Goal: Task Accomplishment & Management: Manage account settings

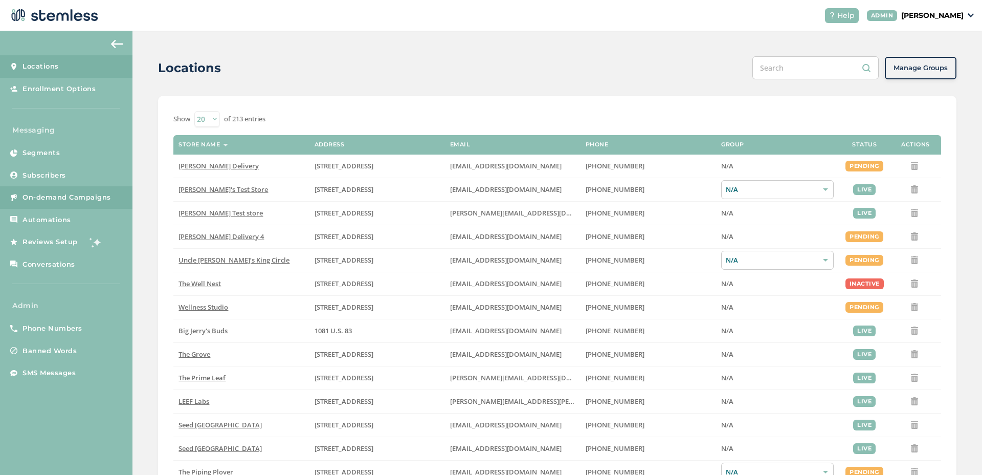
click at [114, 202] on link "On-demand Campaigns" at bounding box center [66, 197] width 132 height 23
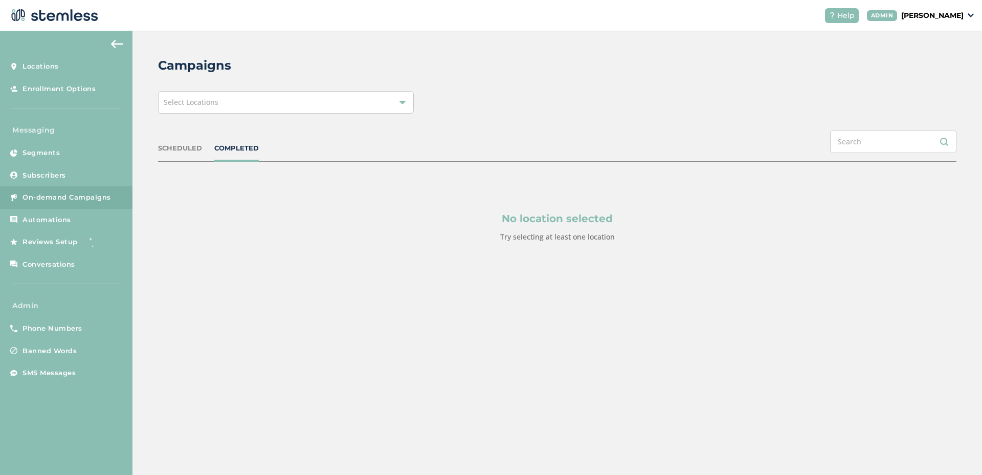
click at [221, 101] on div "Select Locations" at bounding box center [286, 102] width 256 height 23
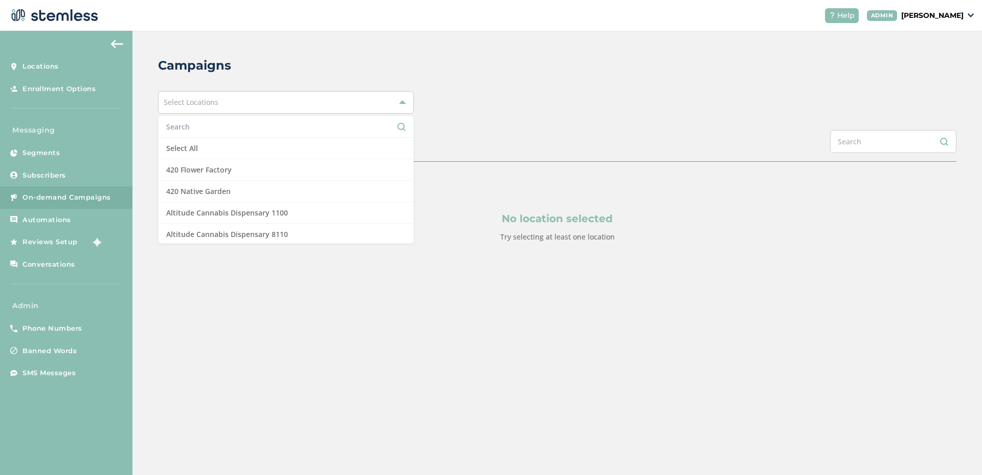
click at [252, 130] on input "text" at bounding box center [285, 126] width 239 height 11
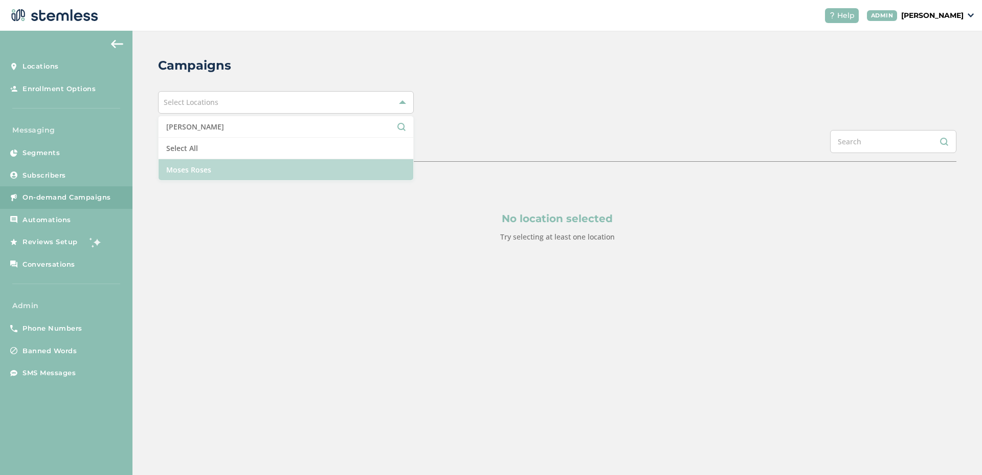
type input "moses"
click at [237, 166] on li "Moses Roses" at bounding box center [286, 169] width 255 height 21
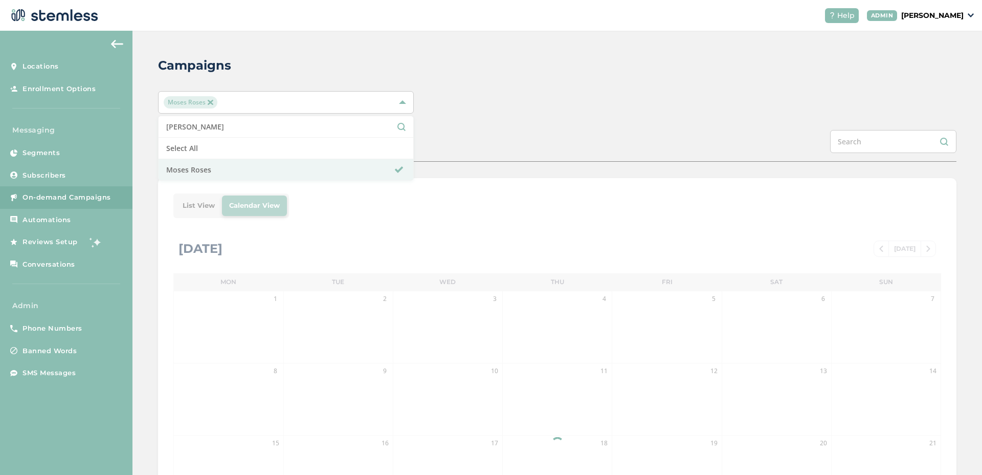
click at [484, 121] on div "Campaigns Moses Roses moses Select All Moses Roses SCHEDULED COMPLETED List Vie…" at bounding box center [557, 362] width 850 height 662
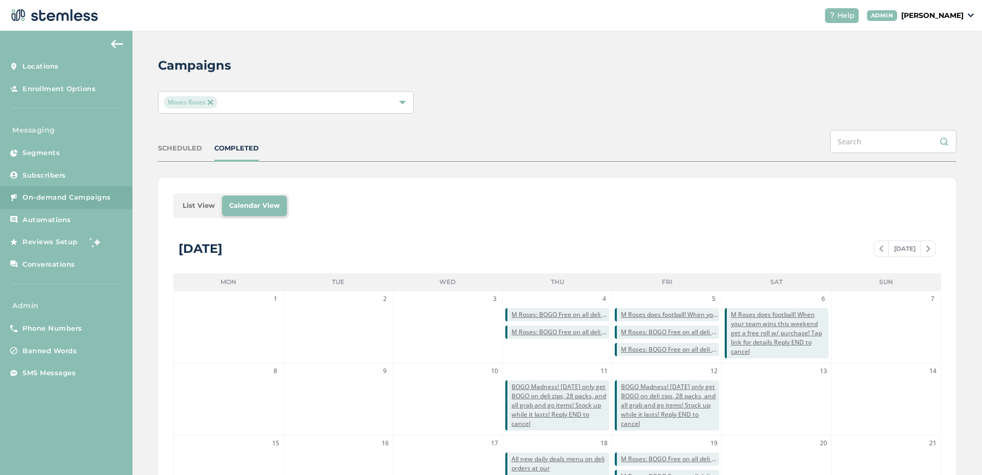
click at [187, 204] on li "List View" at bounding box center [198, 205] width 47 height 20
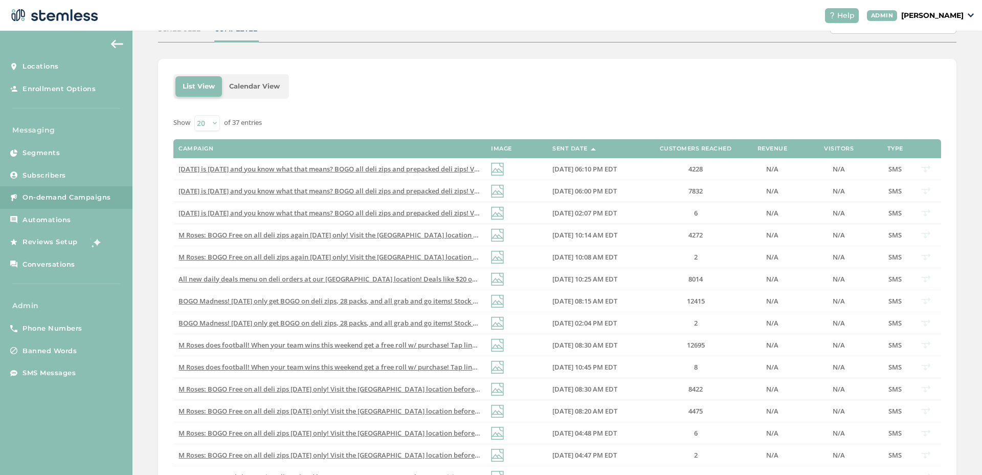
scroll to position [180, 0]
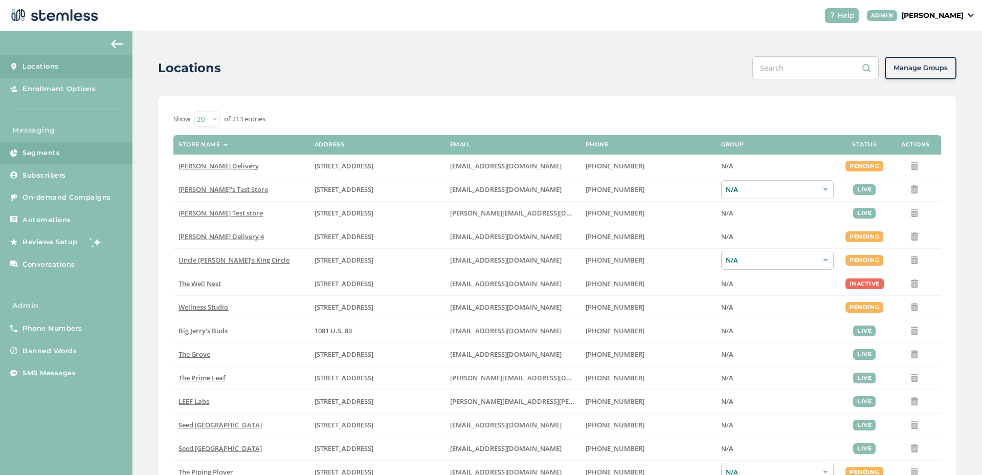
click at [101, 157] on link "Segments" at bounding box center [66, 153] width 132 height 23
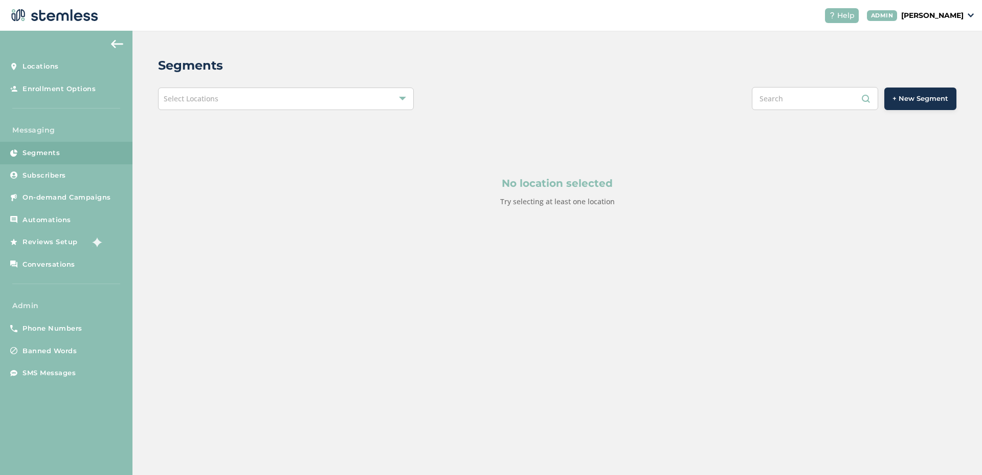
click at [369, 85] on div "Segments Select Locations + New Segment No location selected Try selecting at l…" at bounding box center [557, 156] width 850 height 251
click at [357, 97] on div "Select Locations" at bounding box center [286, 98] width 256 height 23
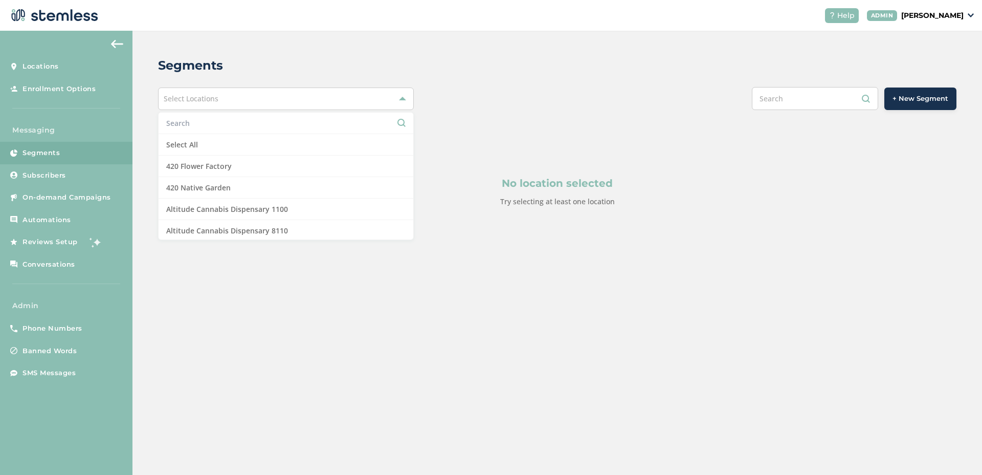
click at [287, 125] on input "text" at bounding box center [285, 123] width 239 height 11
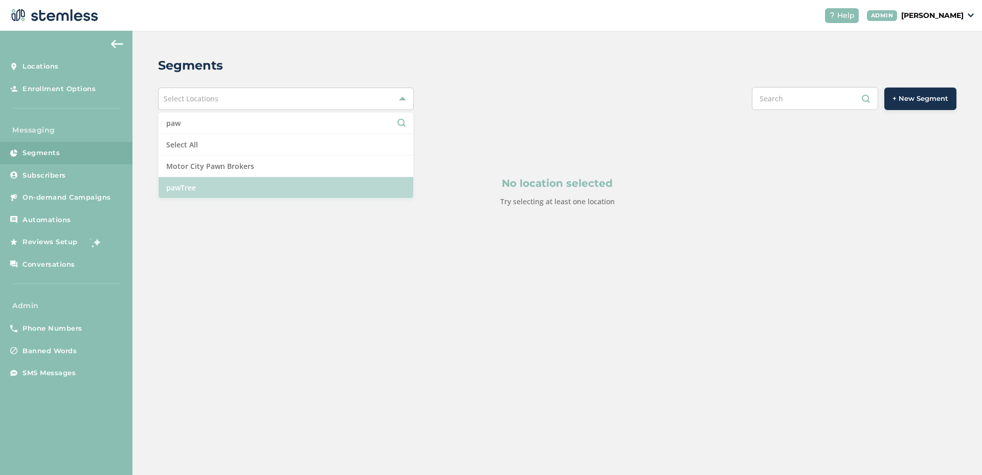
type input "paw"
click at [250, 183] on li "pawTree" at bounding box center [286, 187] width 255 height 21
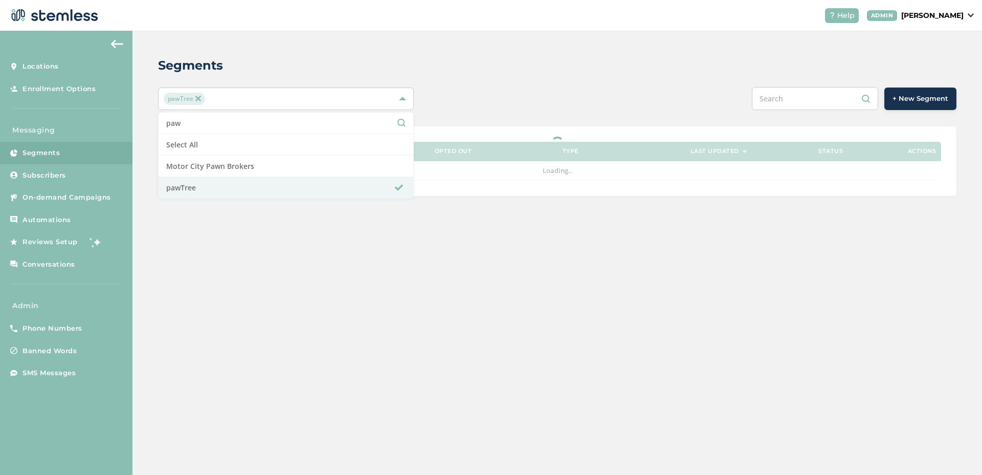
click at [426, 121] on div "Segments pawTree paw Select All Motor City Pawn Brokers pawTree + New Segment S…" at bounding box center [557, 126] width 850 height 191
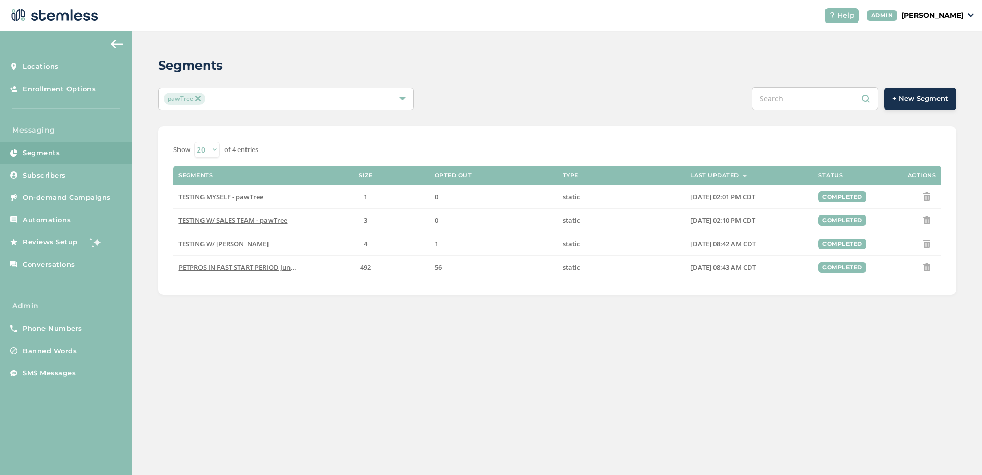
click at [328, 100] on div "pawTree" at bounding box center [281, 99] width 234 height 12
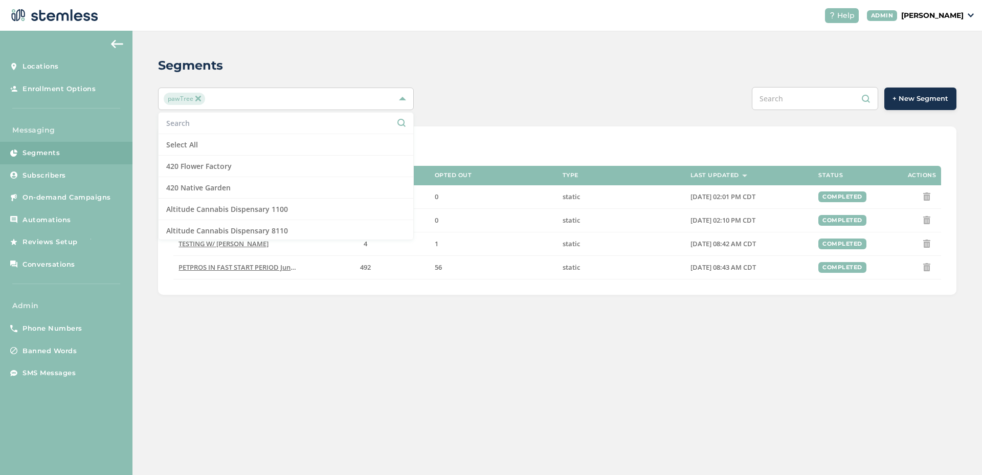
click at [231, 125] on input "text" at bounding box center [285, 123] width 239 height 11
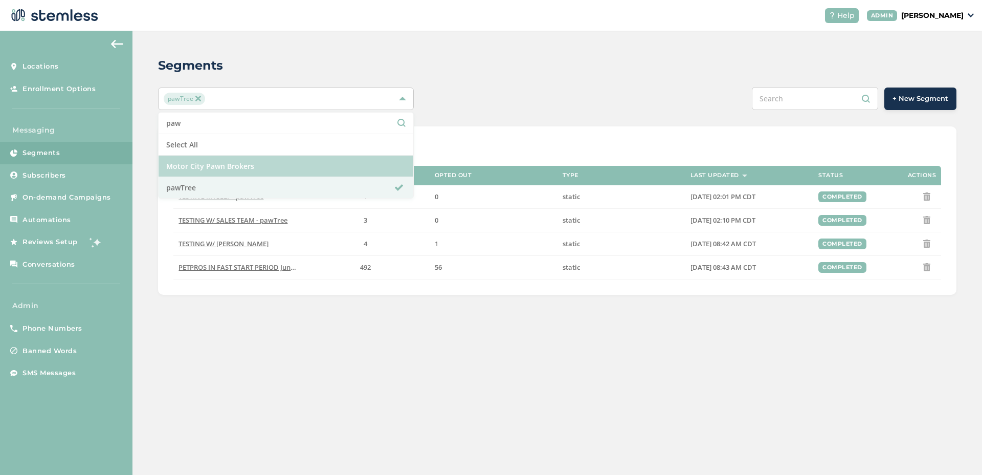
type input "paw"
click at [207, 166] on li "Motor City Pawn Brokers" at bounding box center [286, 166] width 255 height 21
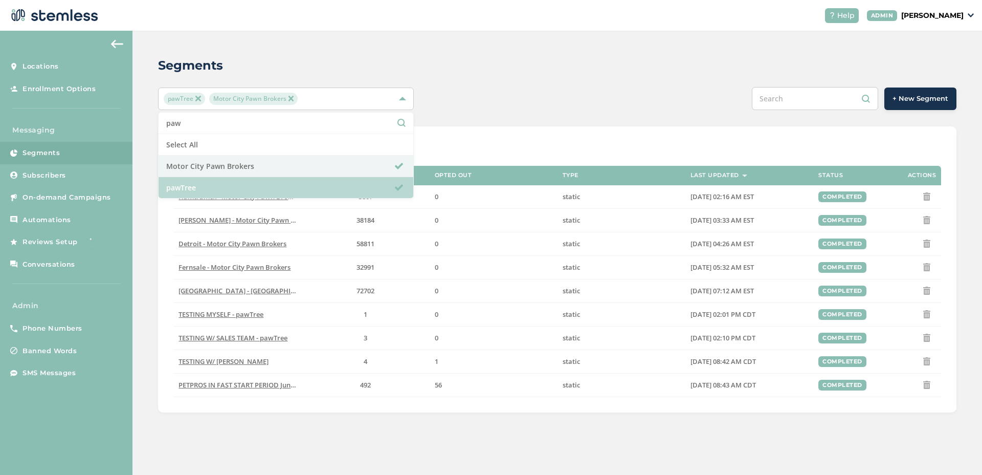
click at [203, 189] on li "pawTree" at bounding box center [286, 187] width 255 height 21
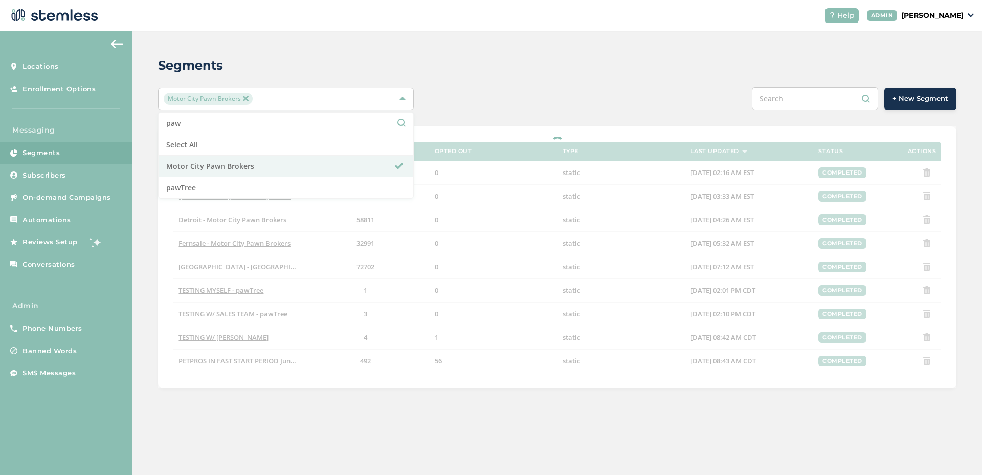
click at [448, 88] on div "Motor City Pawn Brokers paw Select All Motor City Pawn Brokers pawTree + New Se…" at bounding box center [557, 98] width 799 height 23
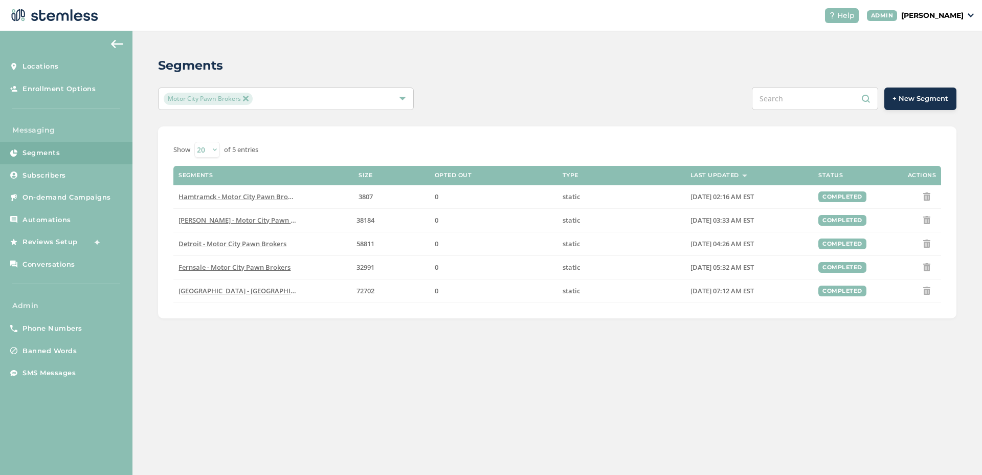
click at [380, 96] on div "Motor City Pawn Brokers" at bounding box center [281, 99] width 234 height 12
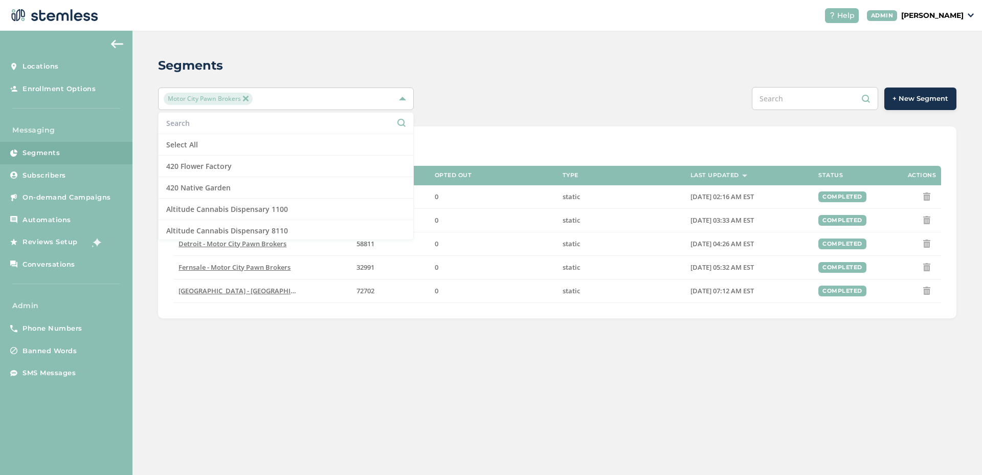
click at [268, 126] on input "text" at bounding box center [285, 123] width 239 height 11
click at [245, 97] on img at bounding box center [245, 98] width 5 height 5
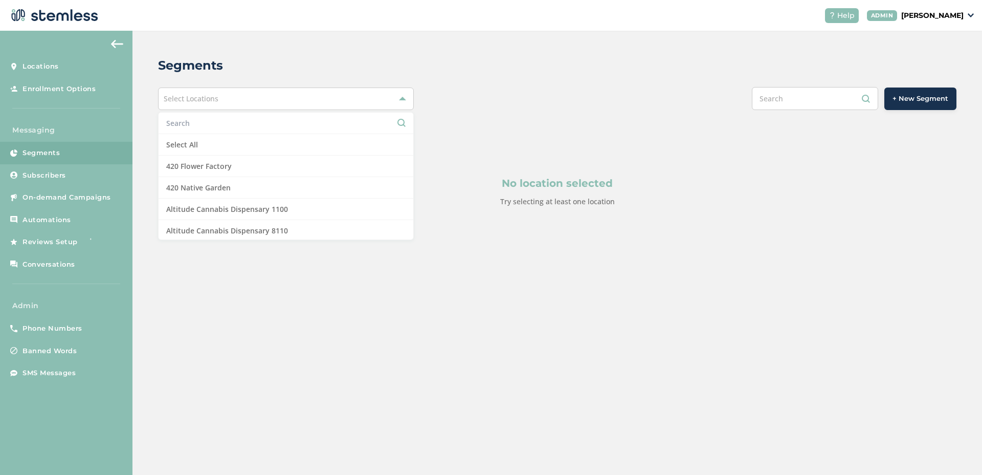
click at [247, 117] on li at bounding box center [286, 123] width 255 height 21
click at [249, 121] on input "text" at bounding box center [285, 123] width 239 height 11
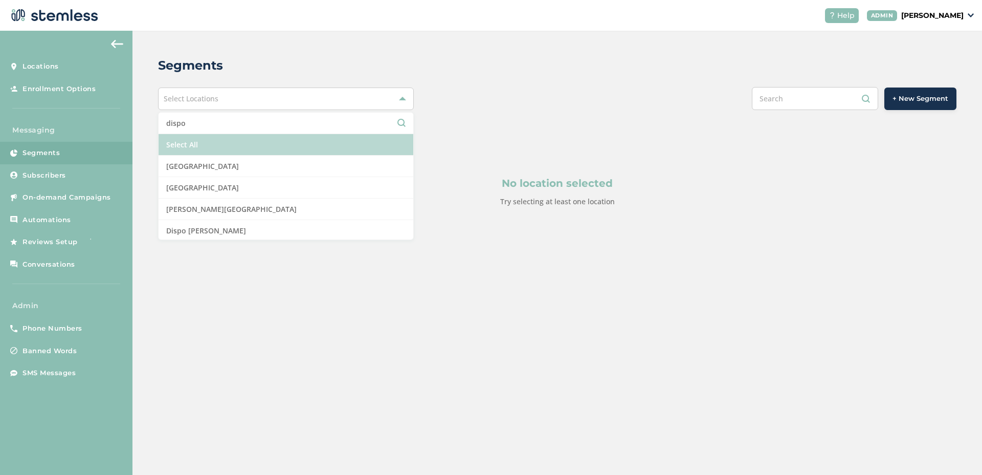
type input "dispo"
click at [243, 145] on li "Select All" at bounding box center [286, 144] width 255 height 21
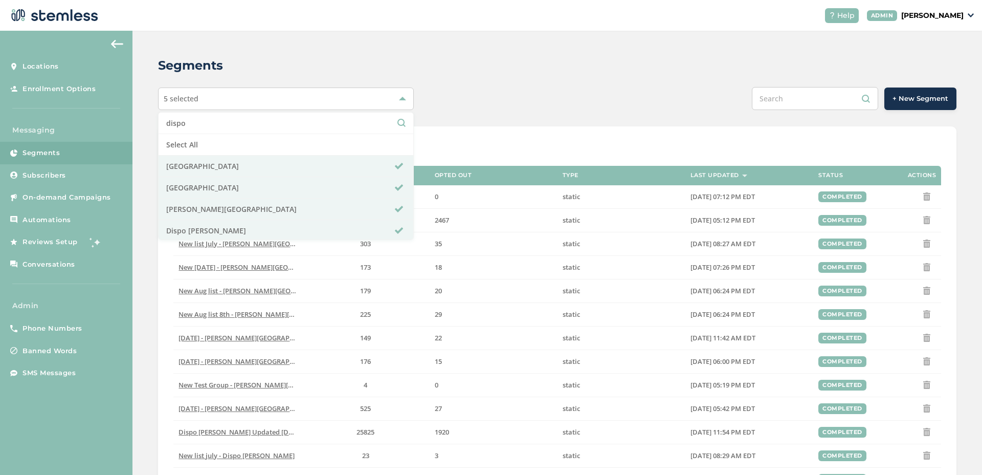
click at [482, 120] on div "Segments 5 selected dispo Select All [GEOGRAPHIC_DATA] [GEOGRAPHIC_DATA] [GEOGR…" at bounding box center [557, 379] width 850 height 696
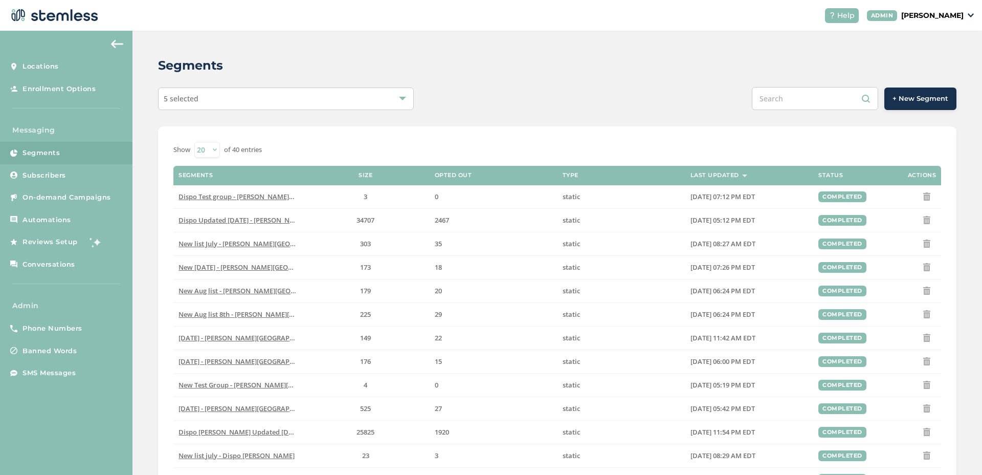
click at [401, 105] on div "5 selected" at bounding box center [286, 98] width 256 height 23
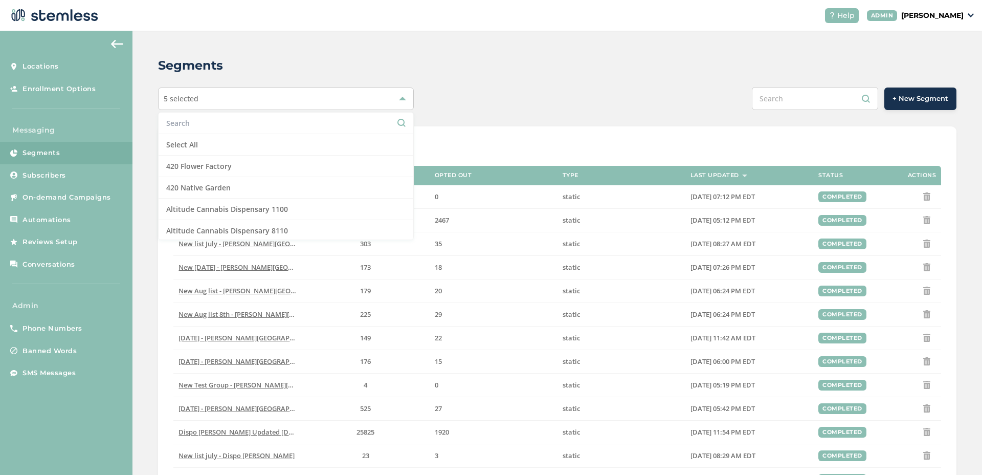
click at [297, 127] on input "text" at bounding box center [285, 123] width 239 height 11
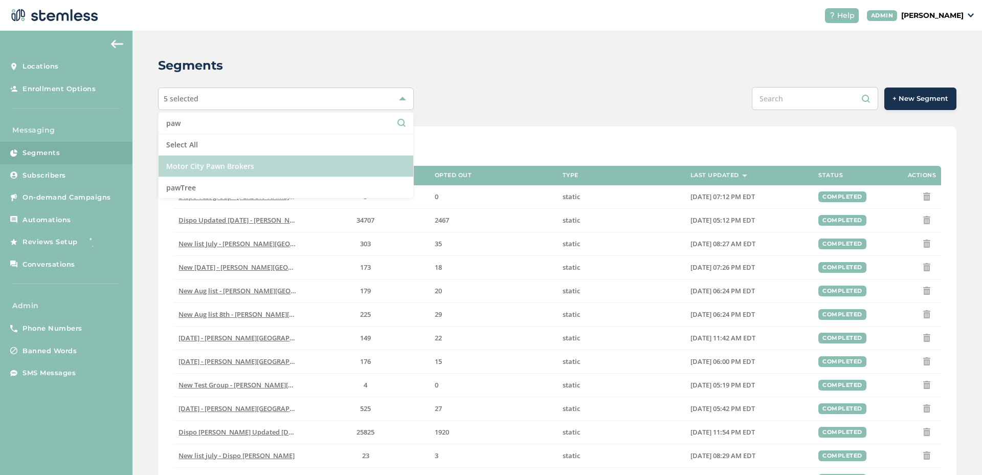
type input "paw"
click at [196, 164] on li "Motor City Pawn Brokers" at bounding box center [286, 166] width 255 height 21
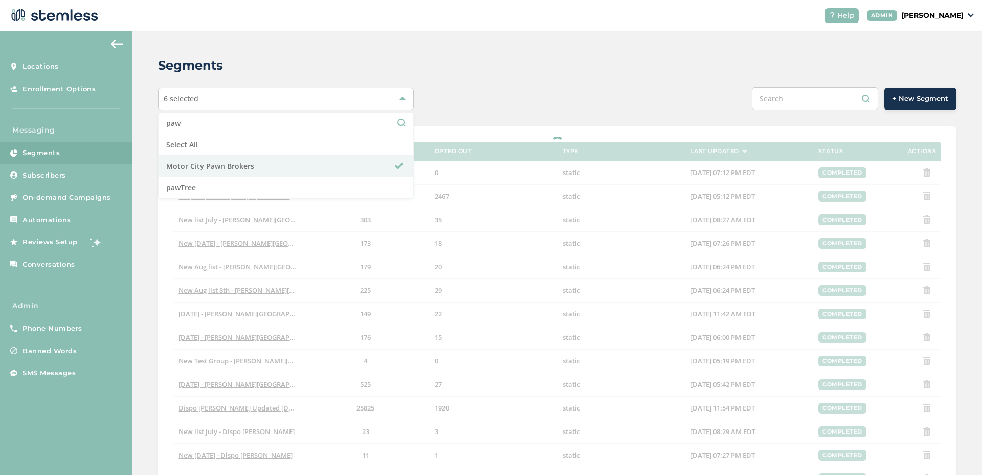
click at [479, 130] on div at bounding box center [557, 386] width 799 height 521
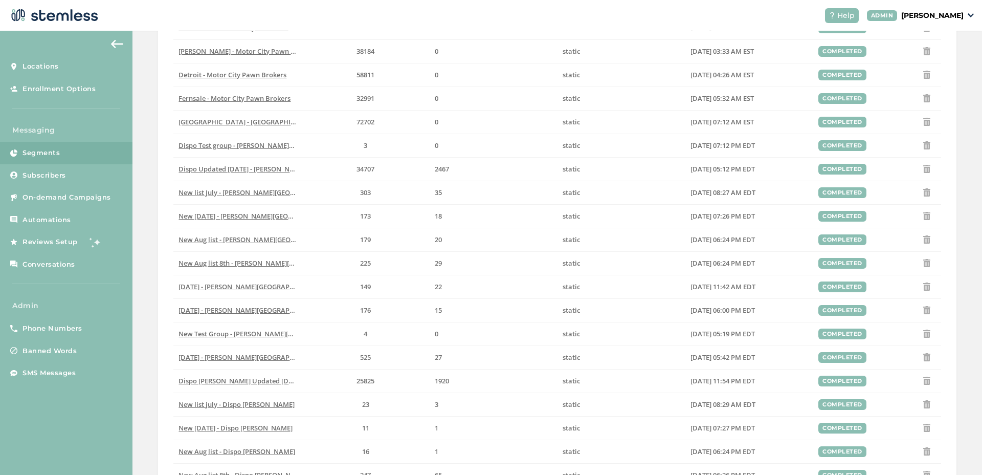
scroll to position [252, 0]
